Goal: Task Accomplishment & Management: Complete application form

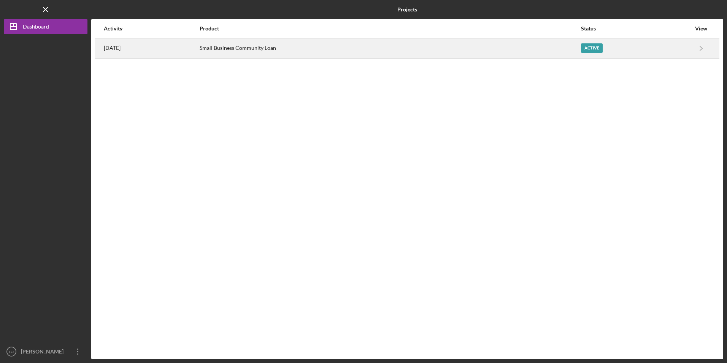
click at [272, 54] on div "Small Business Community Loan" at bounding box center [390, 48] width 381 height 19
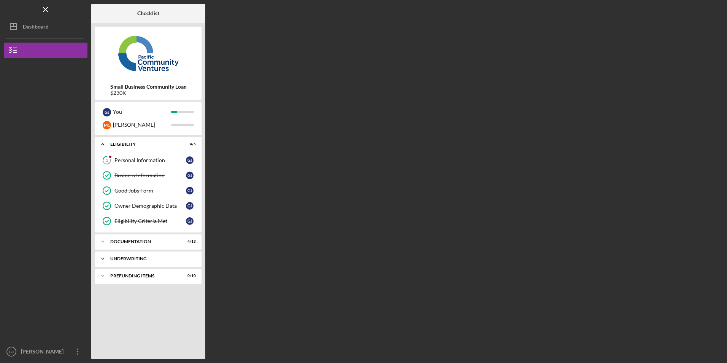
click at [148, 261] on div "Icon/Expander Underwriting 0 / 2" at bounding box center [148, 258] width 107 height 15
click at [148, 306] on div "Icon/Expander Prefunding Items 0 / 10" at bounding box center [148, 310] width 107 height 15
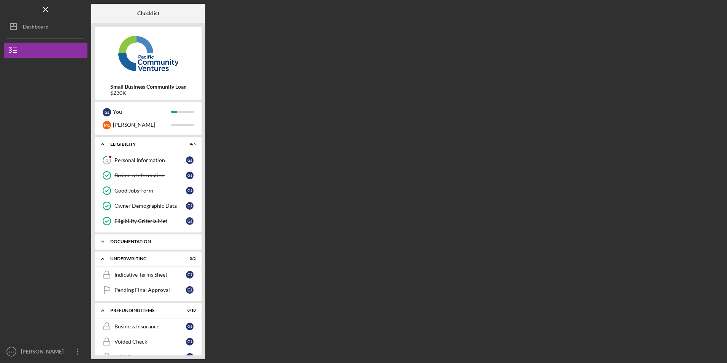
click at [137, 245] on div "Icon/Expander Documentation 4 / 13" at bounding box center [148, 241] width 107 height 15
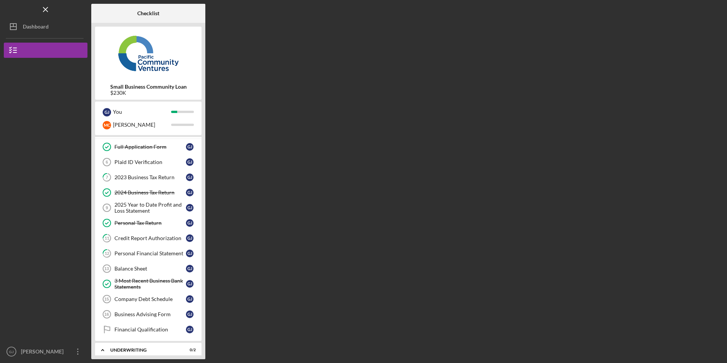
scroll to position [114, 0]
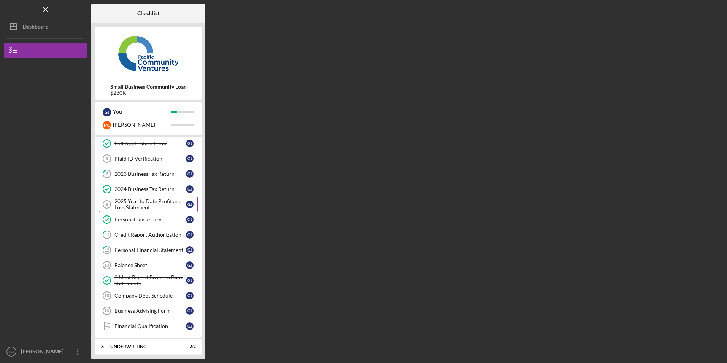
click at [141, 206] on div "2025 Year to Date Profit and Loss Statement" at bounding box center [151, 204] width 72 height 12
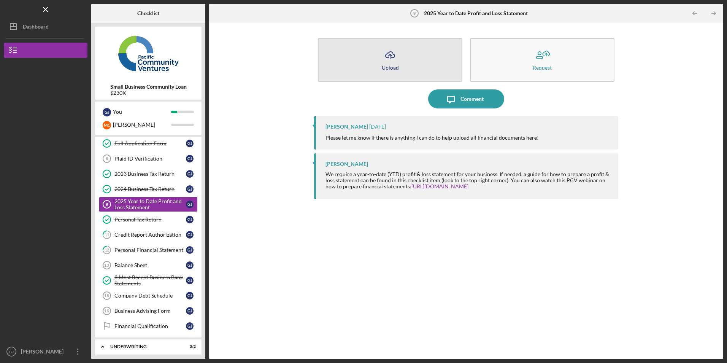
click at [367, 60] on button "Icon/Upload Upload" at bounding box center [390, 60] width 145 height 44
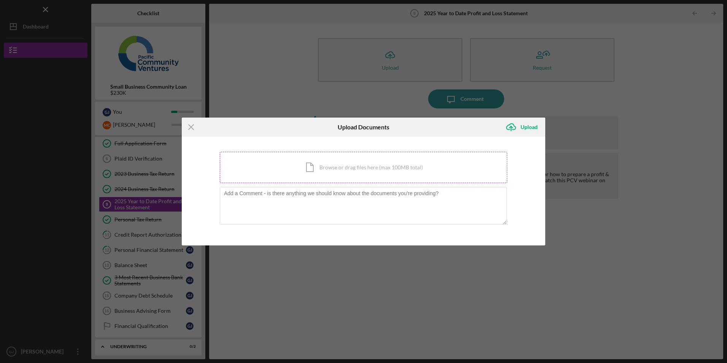
click at [313, 165] on div "Icon/Document Browse or drag files here (max 100MB total) Tap to choose files o…" at bounding box center [364, 167] width 288 height 31
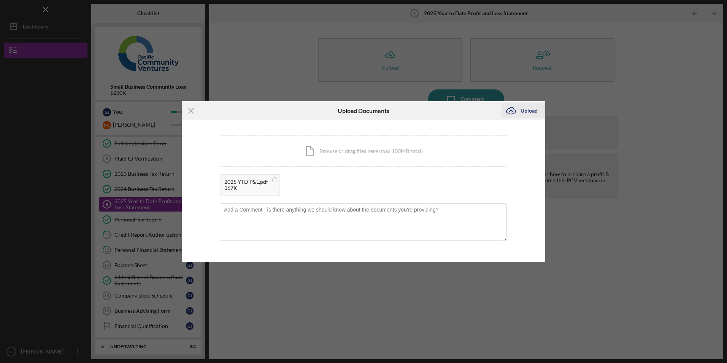
click at [528, 113] on div "Upload" at bounding box center [529, 110] width 17 height 15
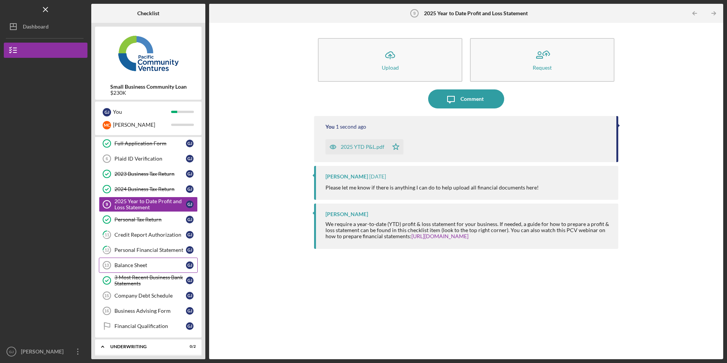
click at [134, 267] on div "Balance Sheet" at bounding box center [151, 265] width 72 height 6
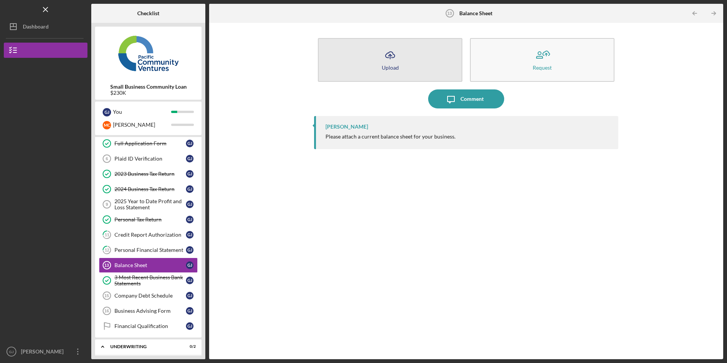
click at [407, 60] on button "Icon/Upload Upload" at bounding box center [390, 60] width 145 height 44
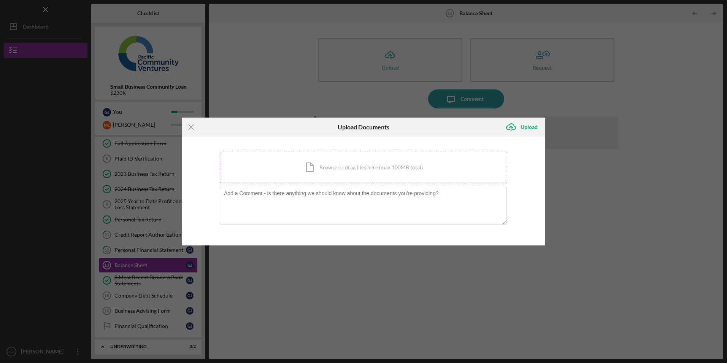
click at [321, 175] on div "Icon/Document Browse or drag files here (max 100MB total) Tap to choose files o…" at bounding box center [364, 167] width 288 height 31
click at [190, 123] on icon "Icon/Menu Close" at bounding box center [191, 127] width 19 height 19
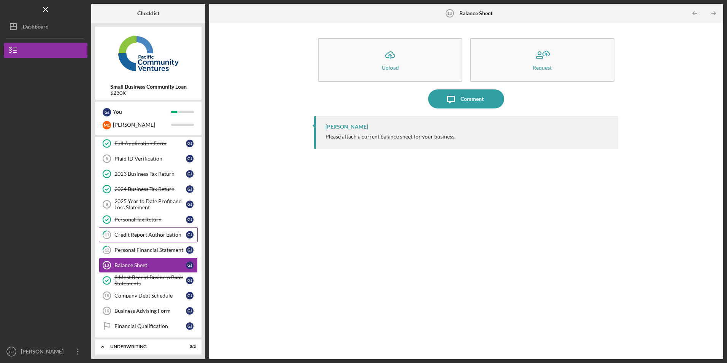
click at [155, 237] on div "Credit Report Authorization" at bounding box center [151, 235] width 72 height 6
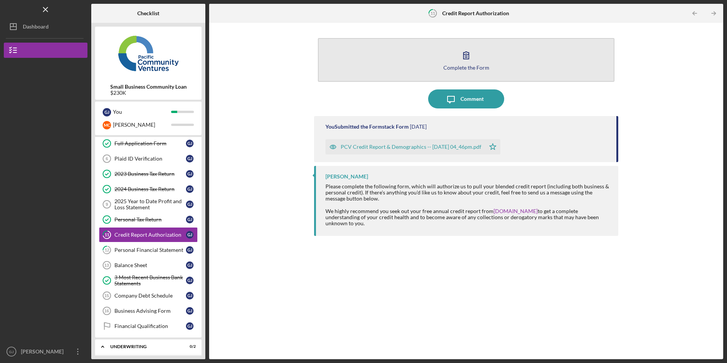
click at [394, 58] on button "Complete the Form Form" at bounding box center [466, 60] width 296 height 44
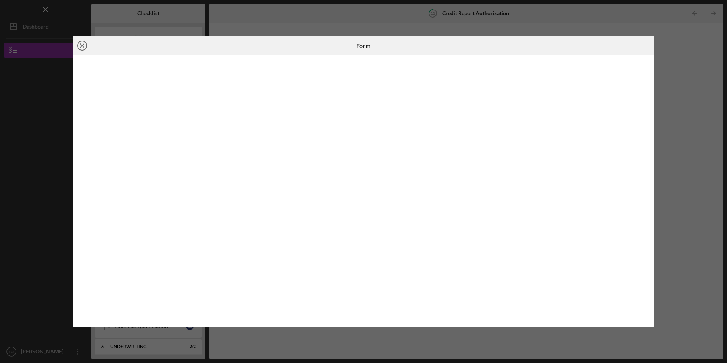
click at [82, 44] on icon "Icon/Close" at bounding box center [82, 45] width 19 height 19
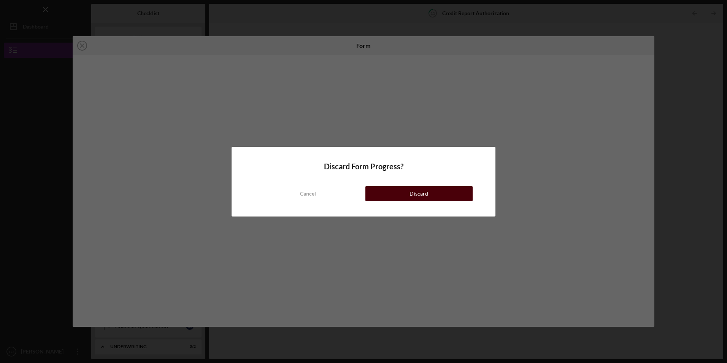
click at [410, 197] on button "Discard" at bounding box center [419, 193] width 107 height 15
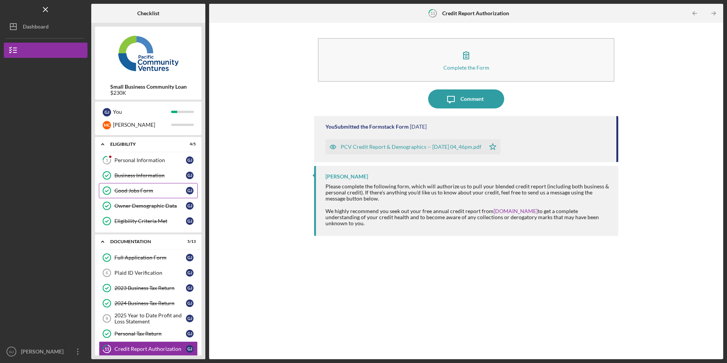
scroll to position [152, 0]
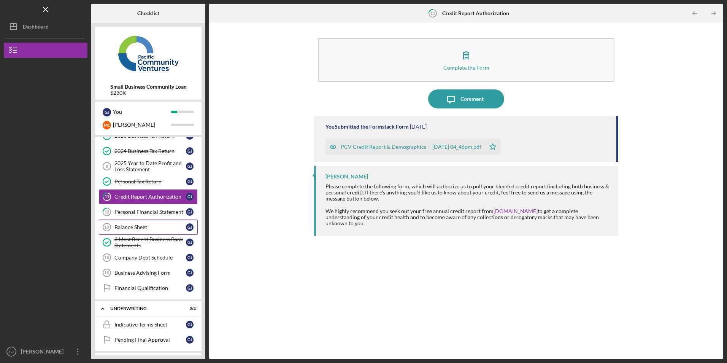
click at [143, 226] on div "Balance Sheet" at bounding box center [151, 227] width 72 height 6
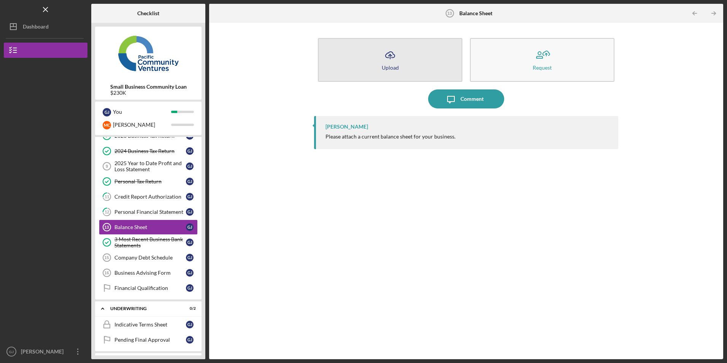
click at [397, 55] on icon "Icon/Upload" at bounding box center [390, 55] width 19 height 19
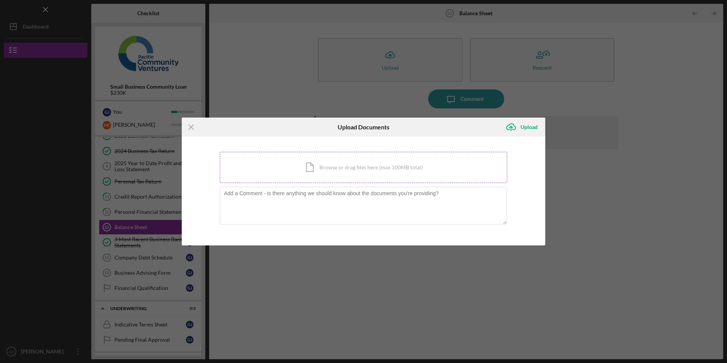
click at [326, 167] on div "Icon/Document Browse or drag files here (max 100MB total) Tap to choose files o…" at bounding box center [364, 167] width 288 height 31
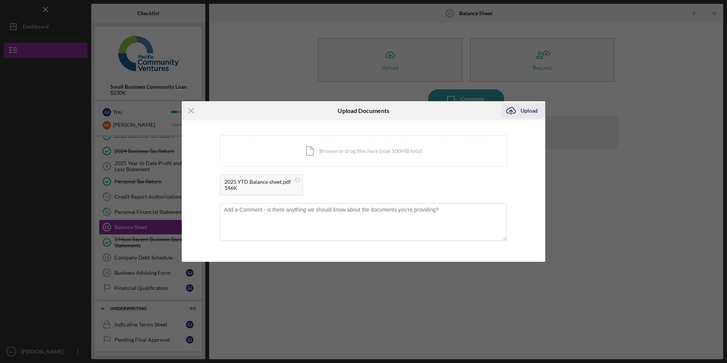
click at [525, 111] on div "Upload" at bounding box center [529, 110] width 17 height 15
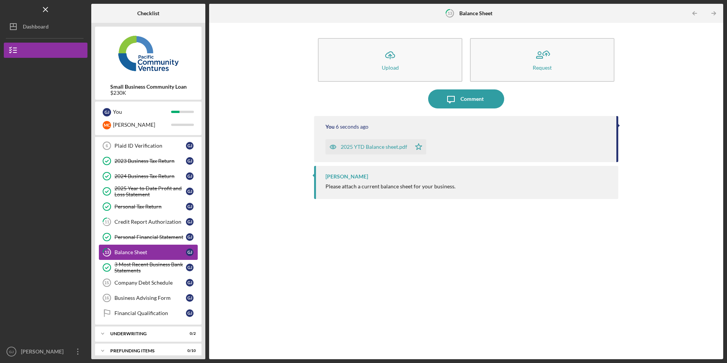
scroll to position [134, 0]
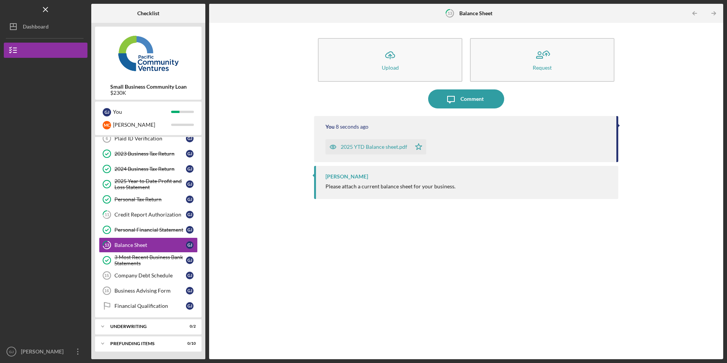
click at [372, 148] on div "2025 YTD Balance sheet.pdf" at bounding box center [374, 147] width 67 height 6
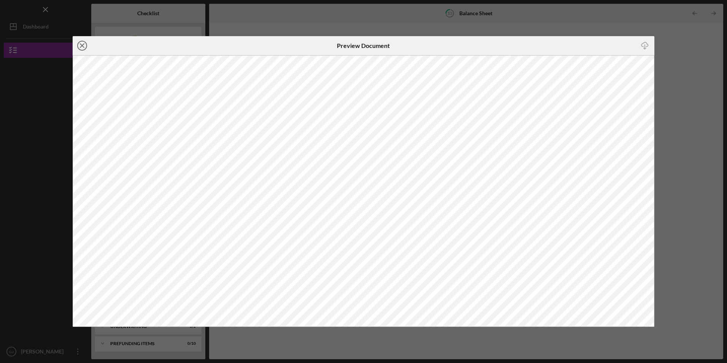
click at [80, 44] on icon "Icon/Close" at bounding box center [82, 45] width 19 height 19
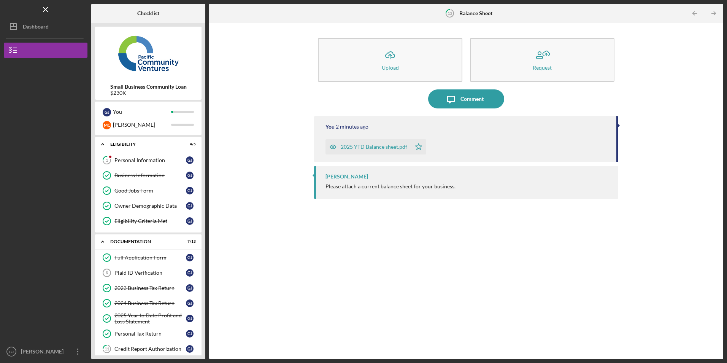
scroll to position [108, 0]
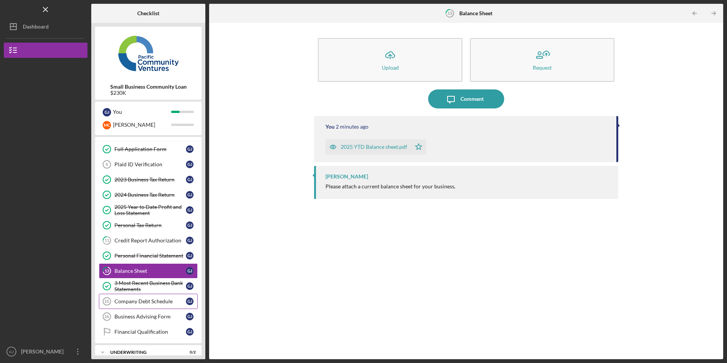
click at [135, 295] on link "Company Debt Schedule 15 Company Debt Schedule G J" at bounding box center [148, 301] width 99 height 15
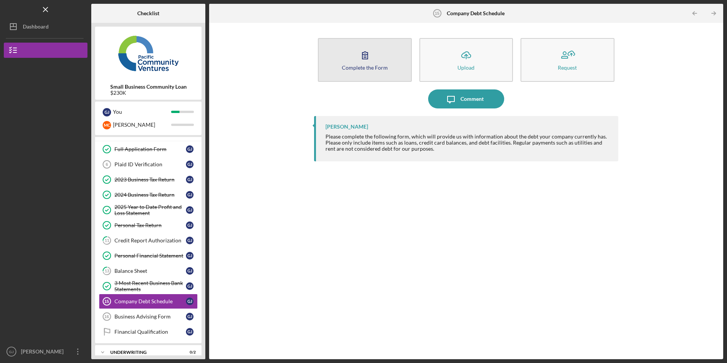
click at [355, 70] on div "Complete the Form" at bounding box center [365, 68] width 46 height 6
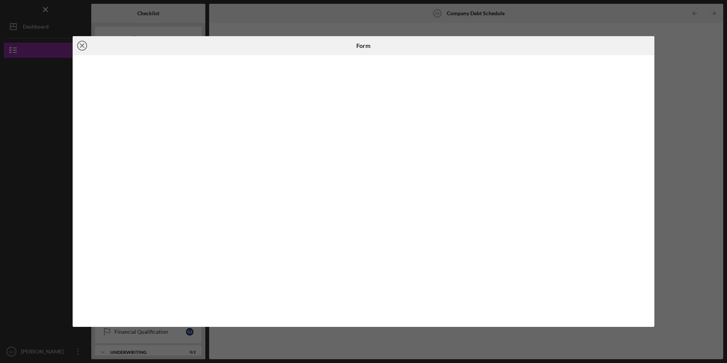
click at [83, 47] on icon "Icon/Close" at bounding box center [82, 45] width 19 height 19
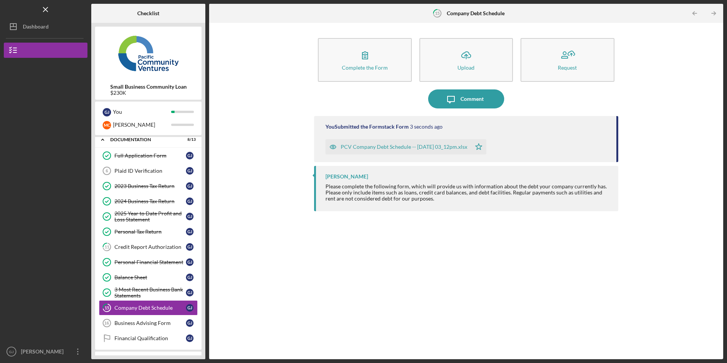
scroll to position [108, 0]
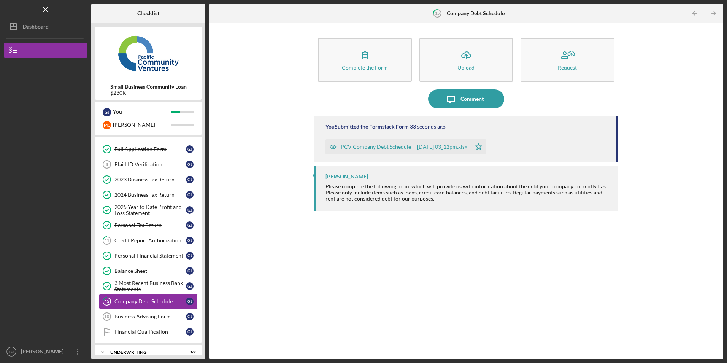
drag, startPoint x: 75, startPoint y: 350, endPoint x: 72, endPoint y: 338, distance: 12.0
click at [77, 348] on icon "Icon/Overflow" at bounding box center [77, 351] width 19 height 19
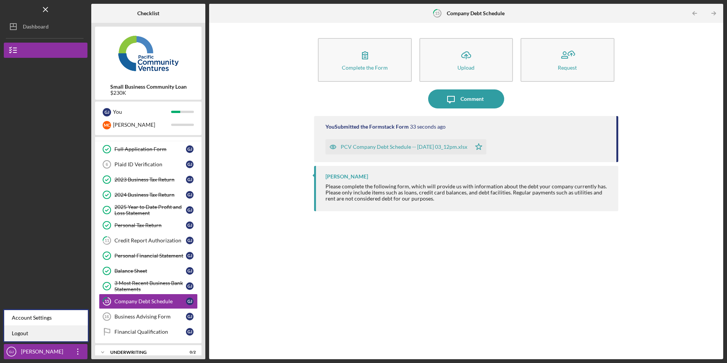
click at [62, 335] on link "Logout" at bounding box center [46, 334] width 84 height 16
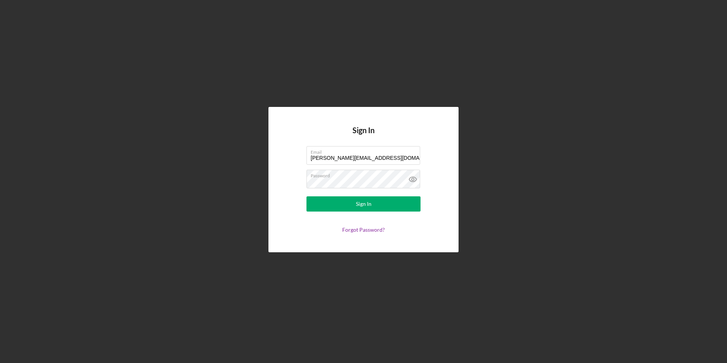
drag, startPoint x: 398, startPoint y: 159, endPoint x: 199, endPoint y: 151, distance: 199.1
click at [199, 151] on div "Sign In Email genaro@tacoslos3hermanos.com Password Sign In Forgot Password?" at bounding box center [364, 179] width 720 height 359
type input "juarezgenaro1234@gmail.com"
click at [313, 200] on button "Sign In" at bounding box center [364, 203] width 114 height 15
